Goal: Find specific page/section: Find specific page/section

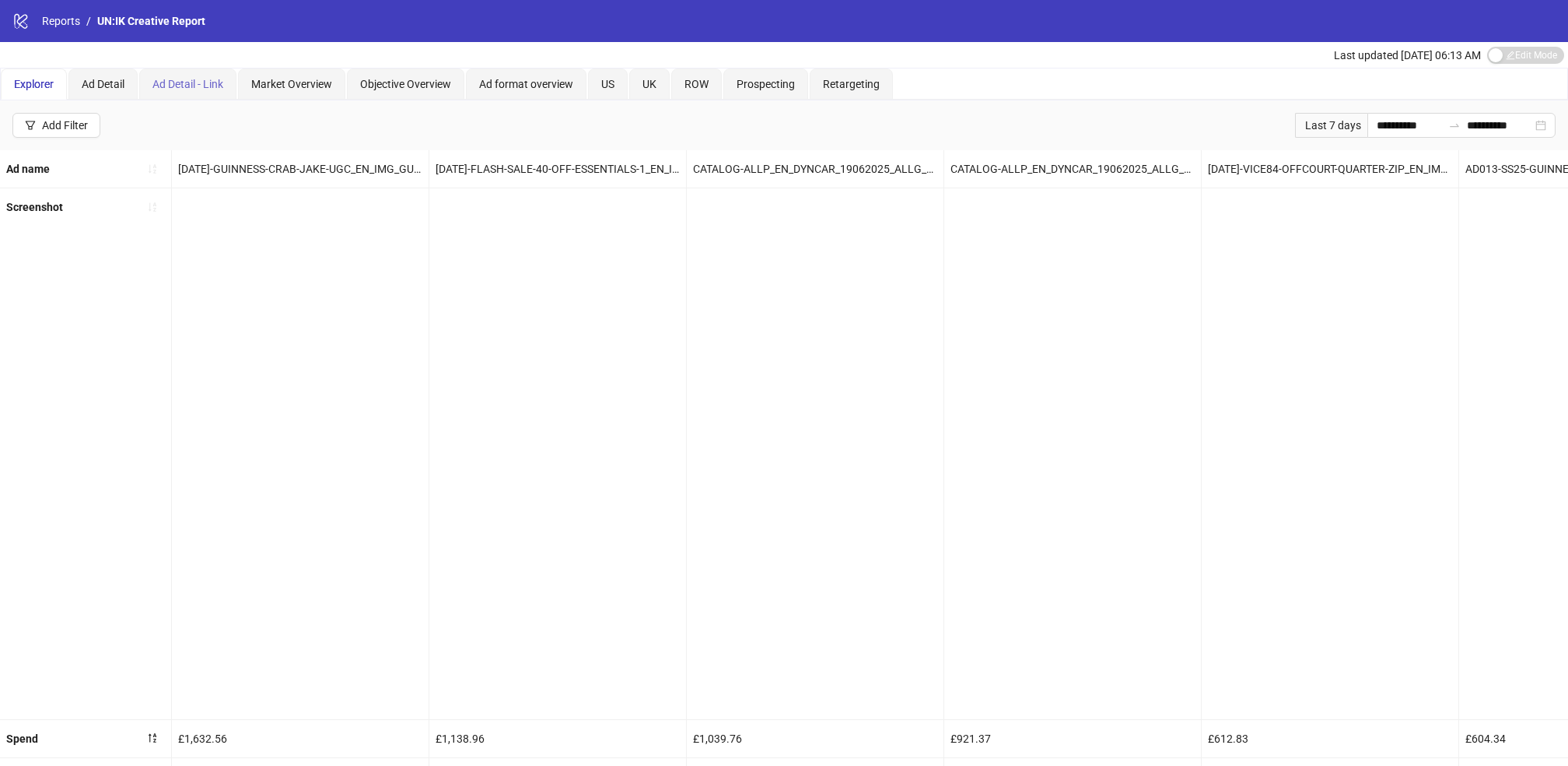
scroll to position [0, 3042]
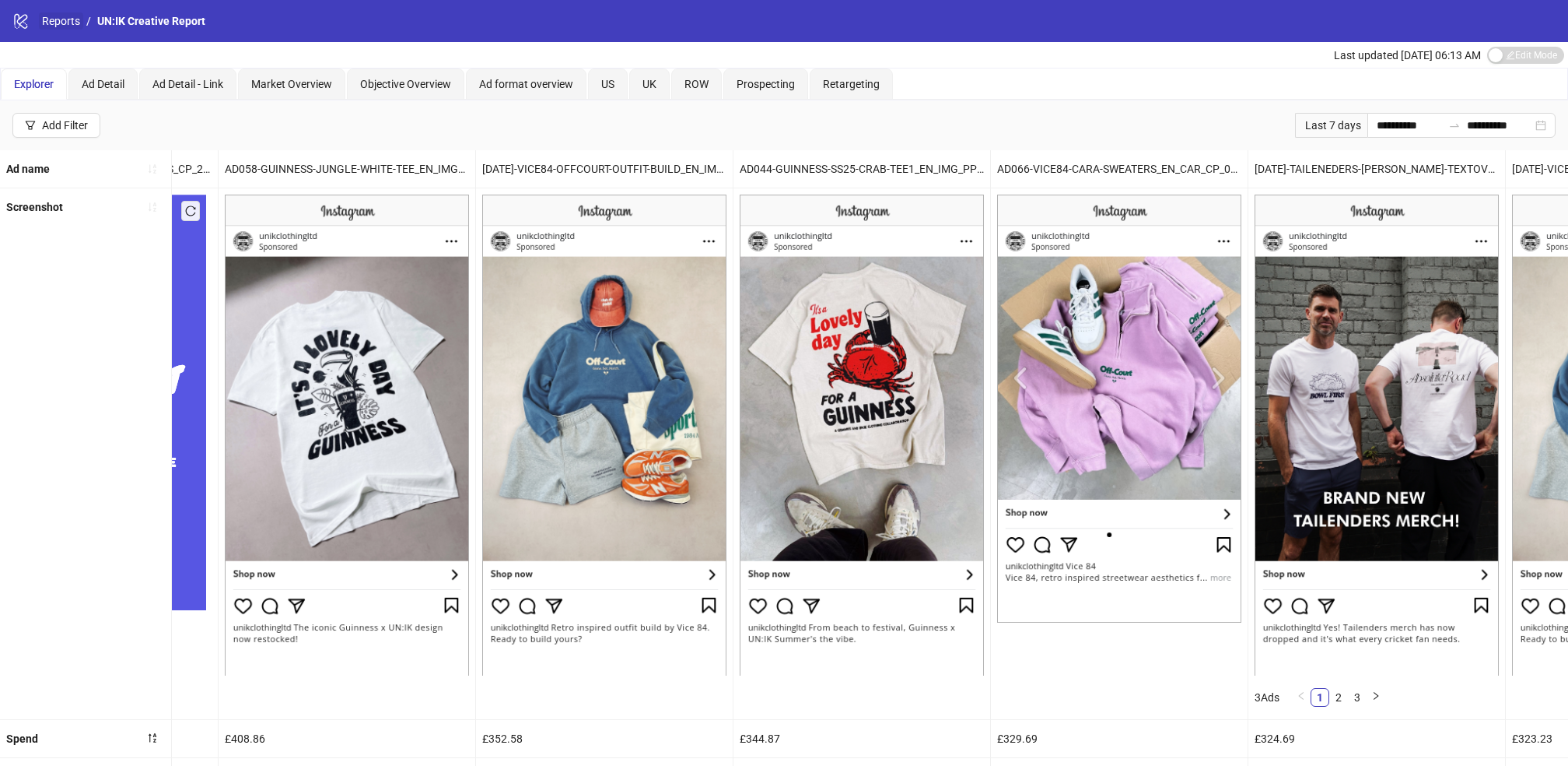
click at [67, 23] on link "Reports" at bounding box center [61, 21] width 44 height 17
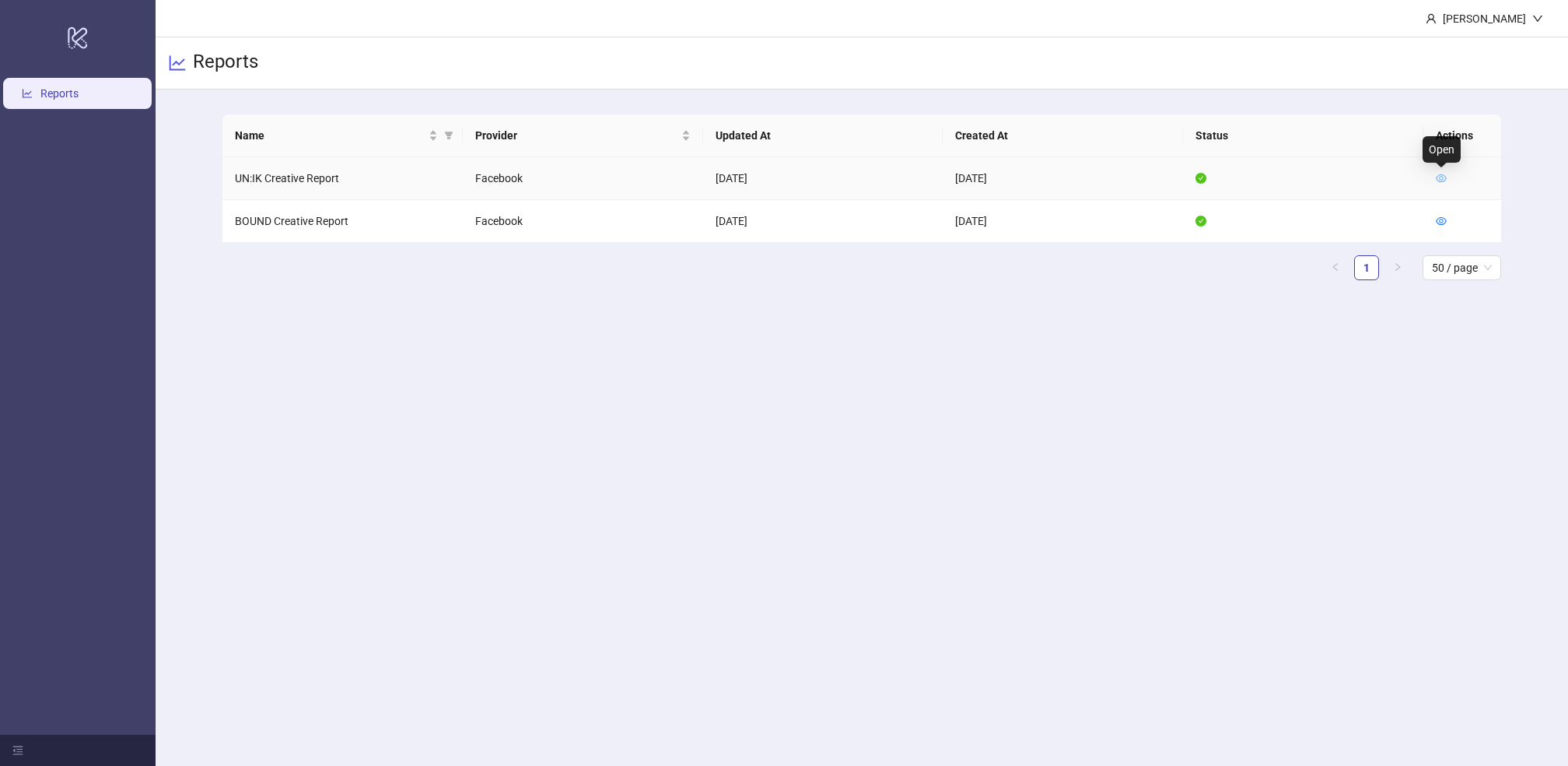
click at [1440, 177] on icon "eye" at bounding box center [1441, 178] width 11 height 11
click at [1443, 176] on icon "eye" at bounding box center [1441, 178] width 11 height 11
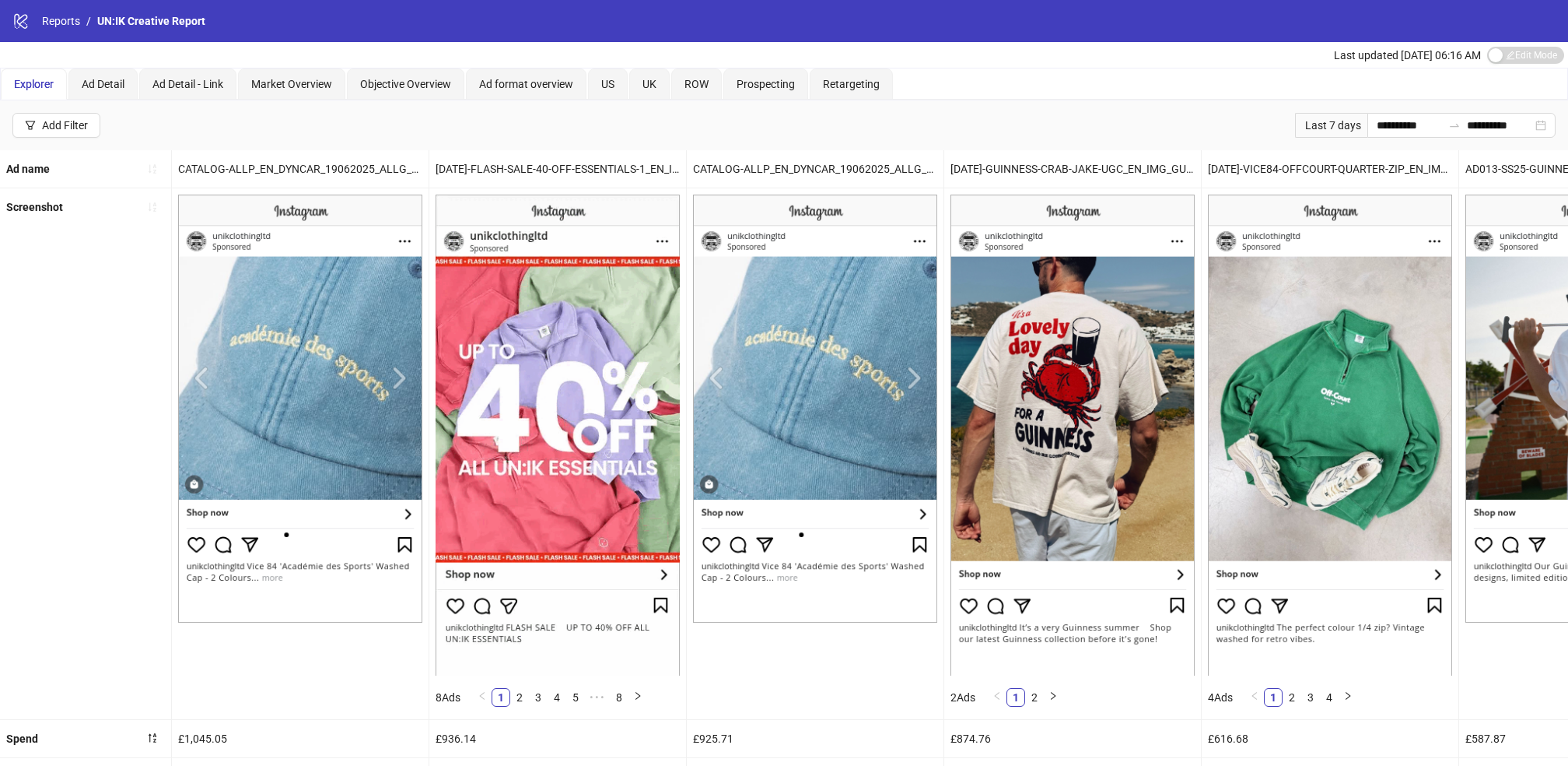
scroll to position [508, 0]
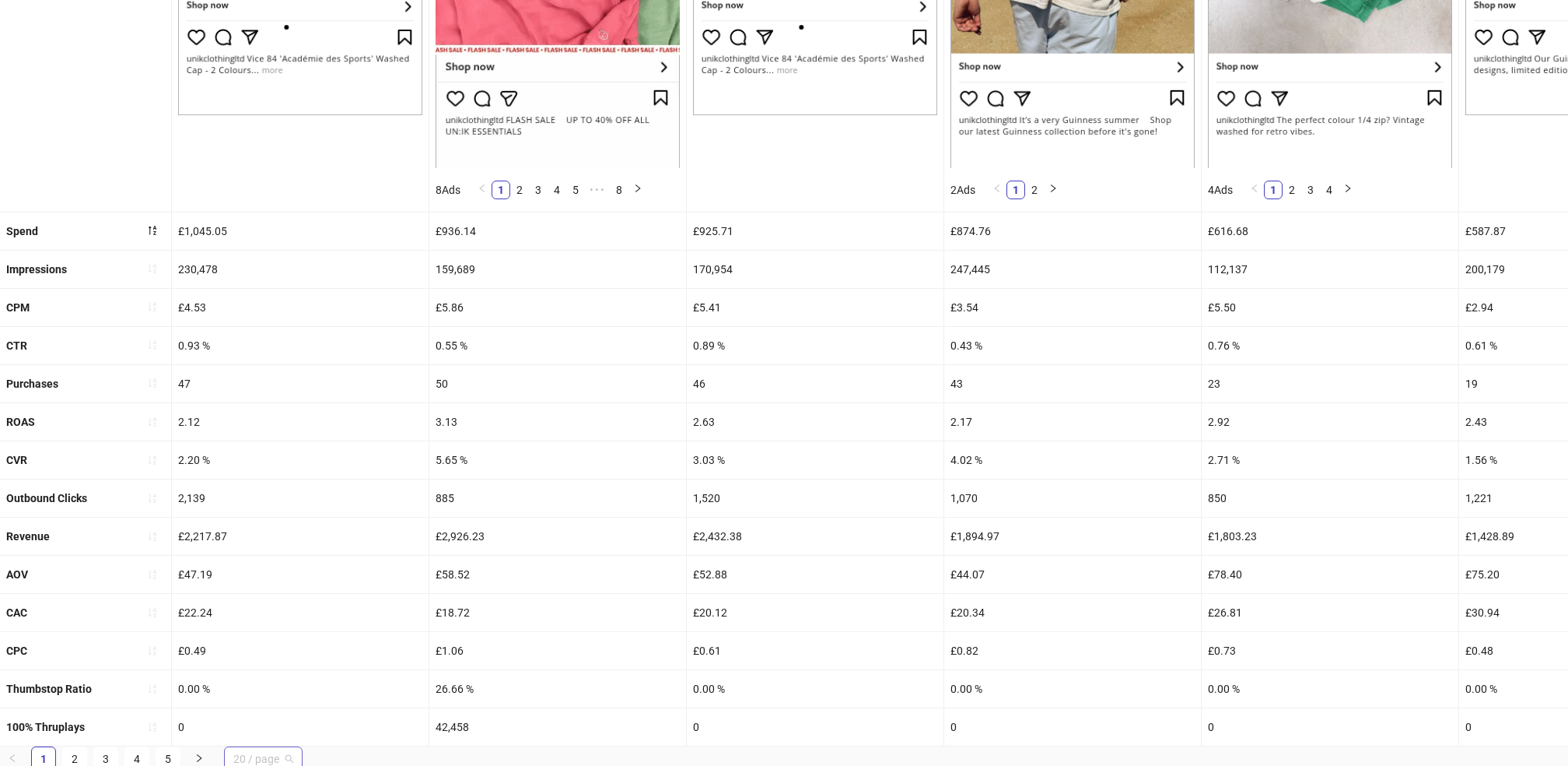
click at [255, 760] on span "20 / page" at bounding box center [263, 758] width 60 height 24
click at [262, 727] on div "100 / page" at bounding box center [263, 727] width 54 height 17
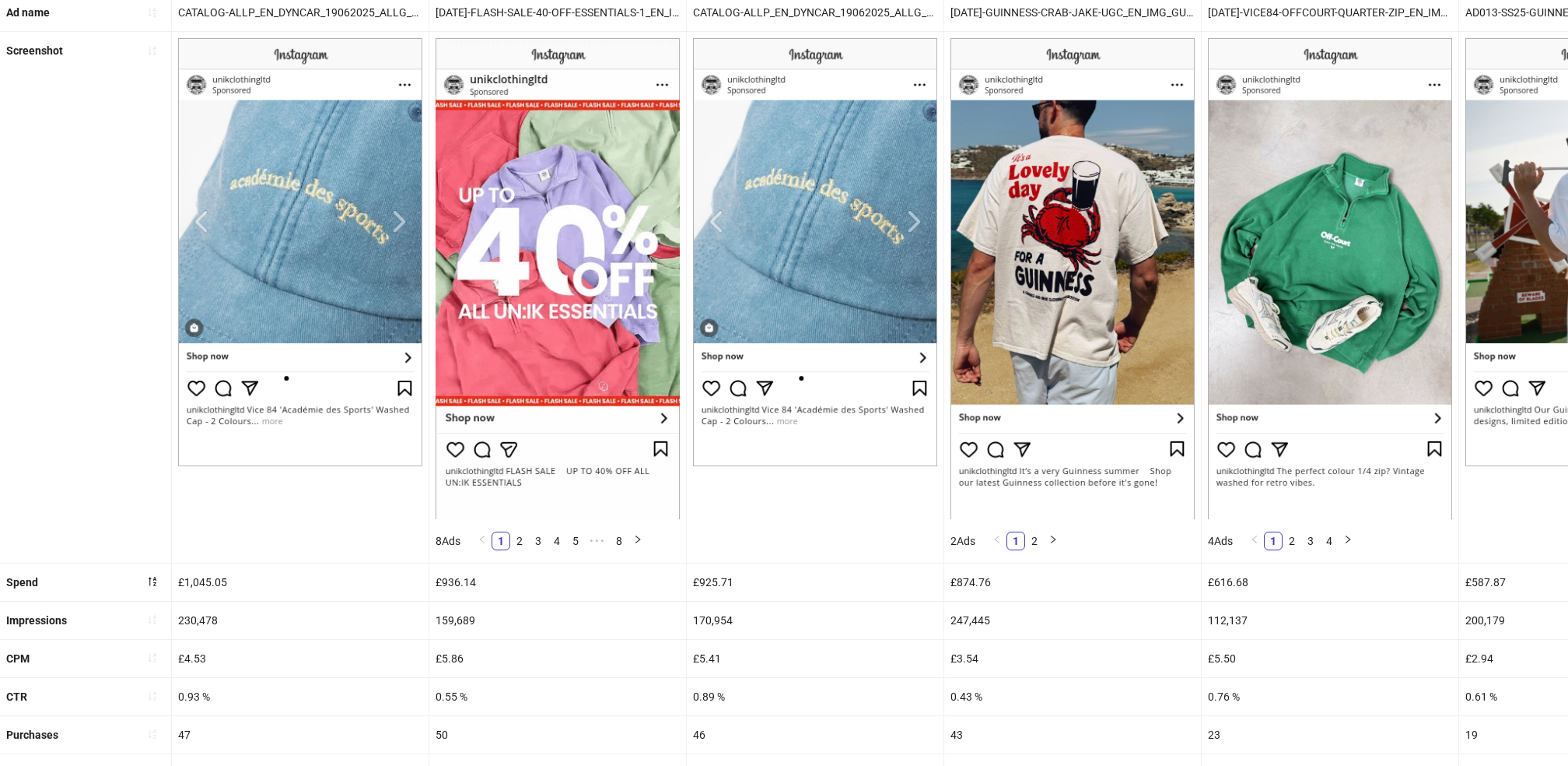
scroll to position [0, 0]
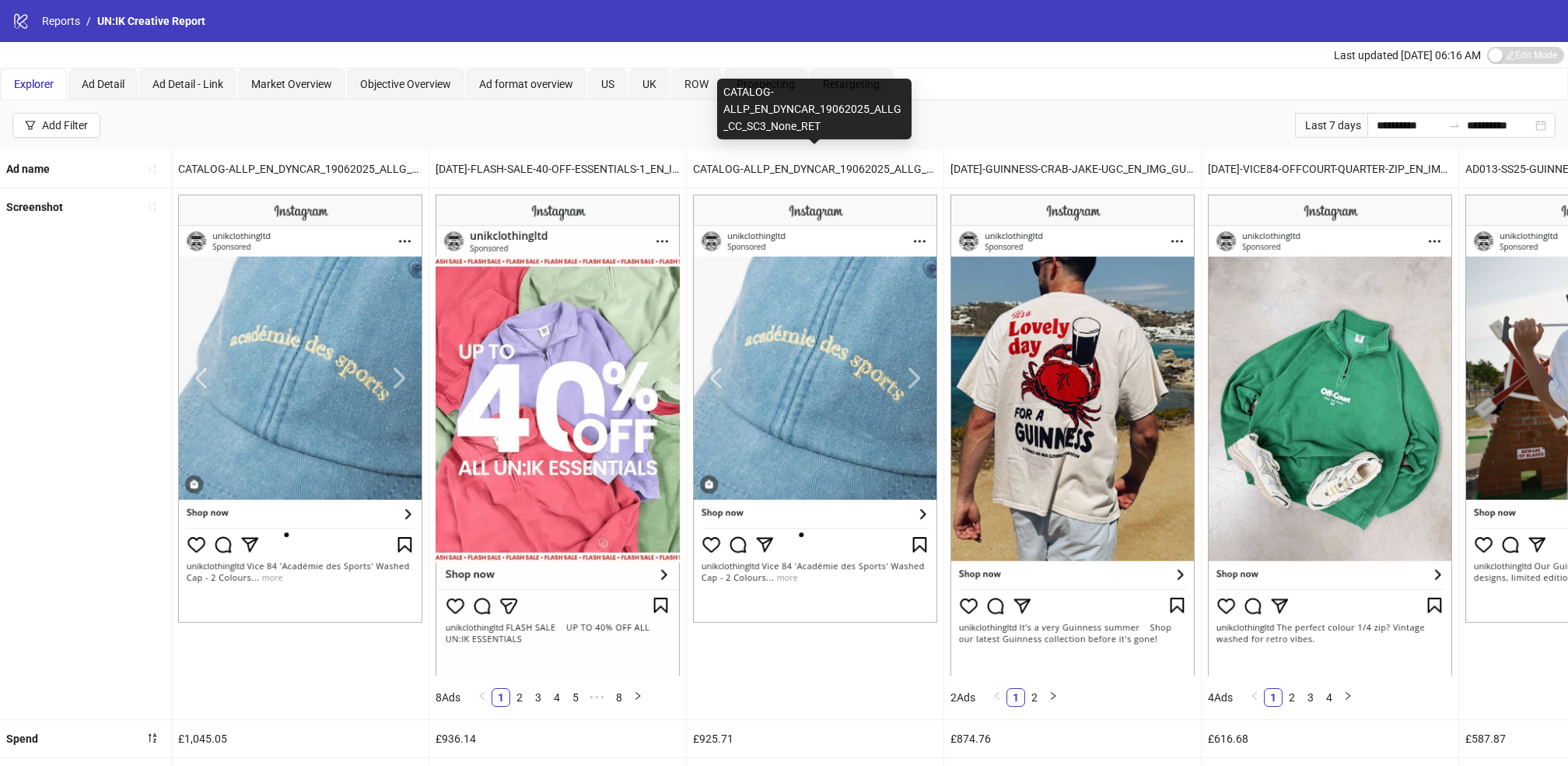
click at [682, 161] on div "[DATE]-FLASH-SALE-40-OFF-ESSENTIALS-1_EN_IMG_ALL_SP_02092025_ALLG_CC_SC1_None__" at bounding box center [557, 169] width 256 height 37
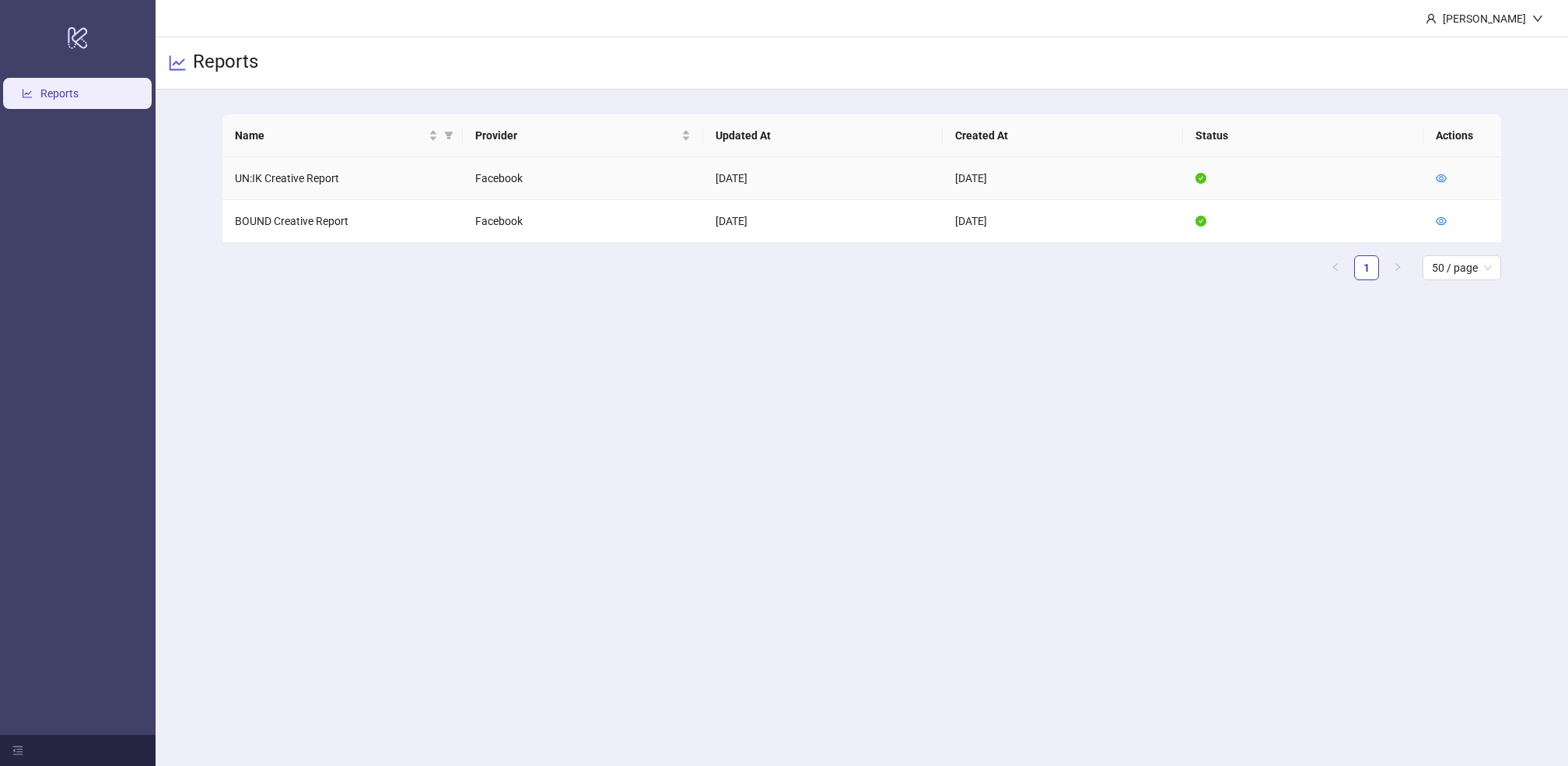
click at [1433, 186] on td at bounding box center [1462, 178] width 78 height 43
click at [1451, 171] on td at bounding box center [1462, 178] width 78 height 43
click at [1437, 182] on icon "eye" at bounding box center [1441, 178] width 11 height 11
